Goal: Task Accomplishment & Management: Complete application form

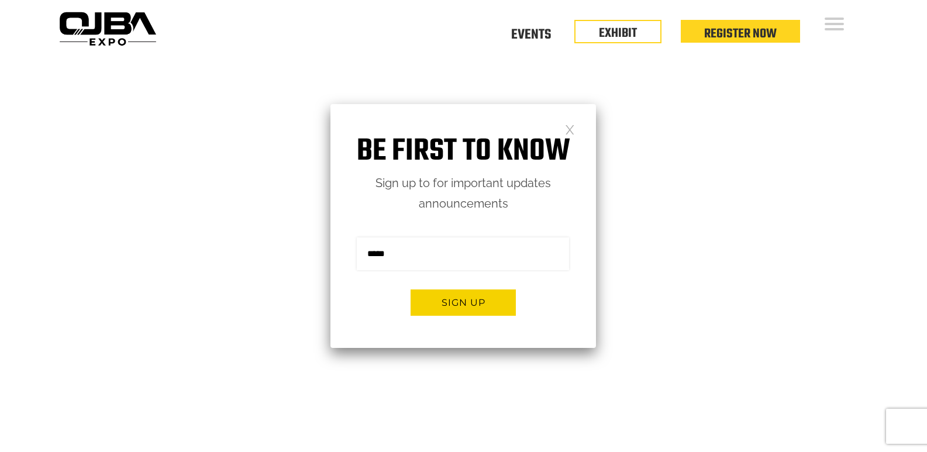
click at [569, 126] on link at bounding box center [570, 129] width 10 height 10
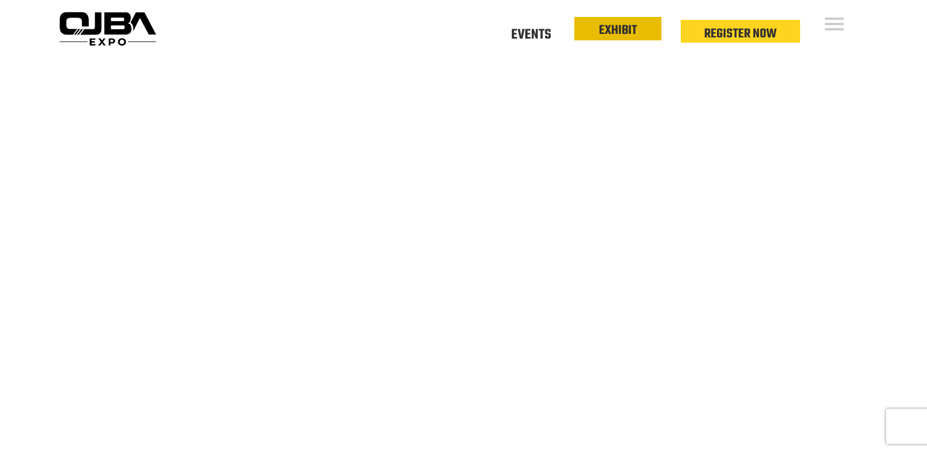
click at [620, 26] on link "EXHIBIT" at bounding box center [618, 30] width 38 height 20
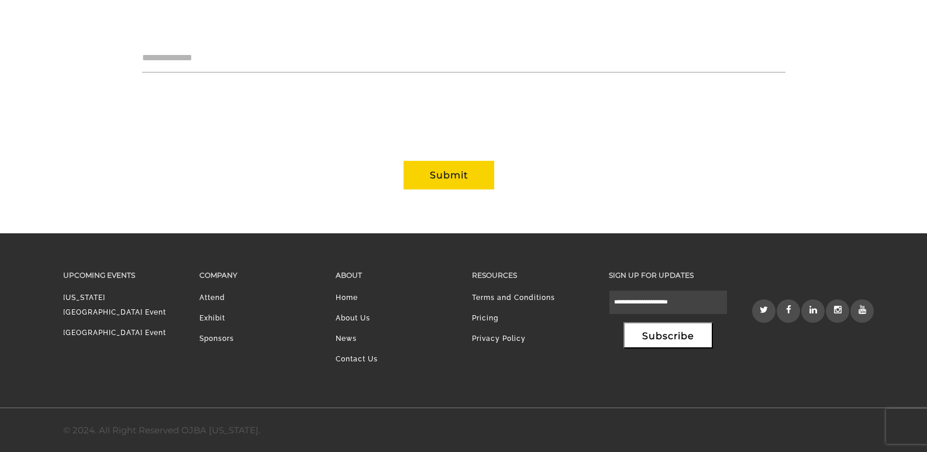
scroll to position [1131, 0]
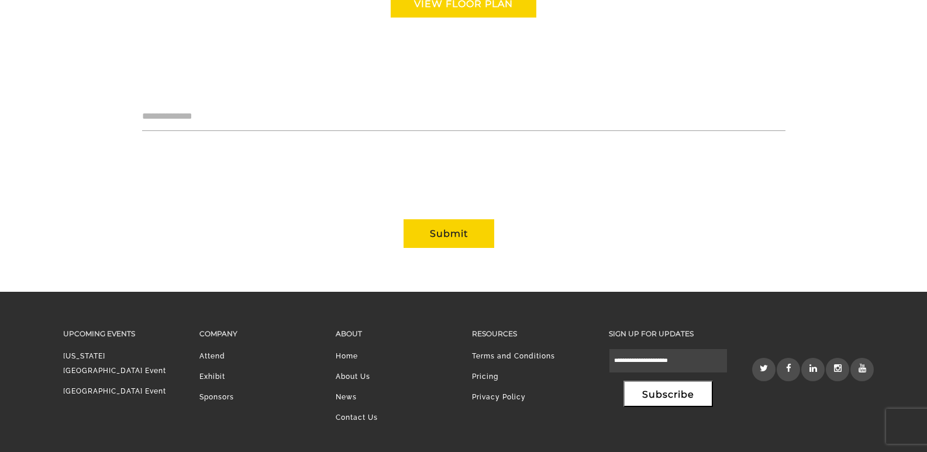
click at [209, 355] on li "Attend" at bounding box center [259, 359] width 119 height 20
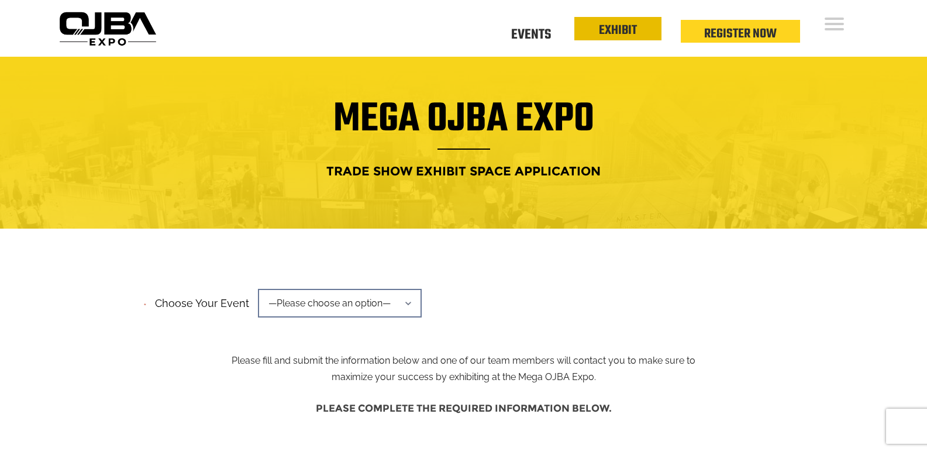
click at [609, 36] on link "EXHIBIT" at bounding box center [618, 30] width 38 height 20
